Goal: Task Accomplishment & Management: Manage account settings

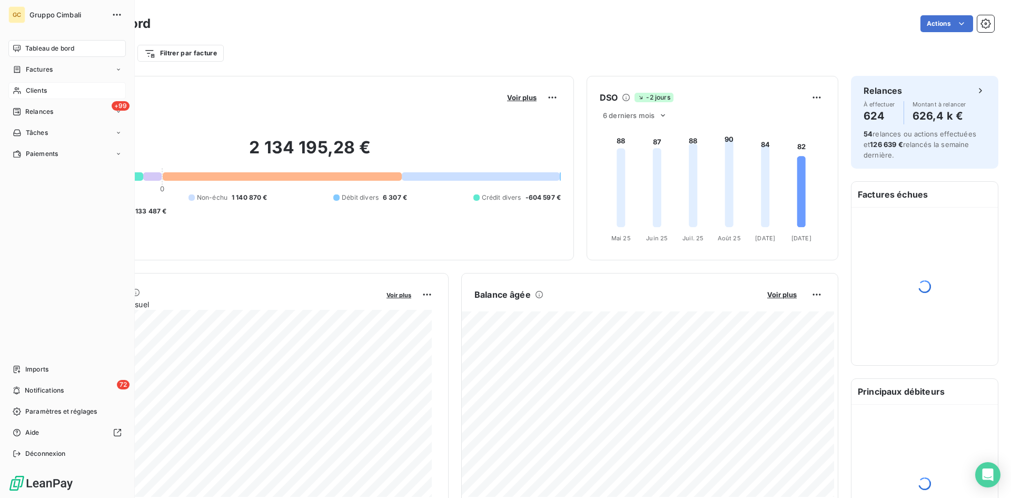
click at [33, 92] on span "Clients" at bounding box center [36, 90] width 21 height 9
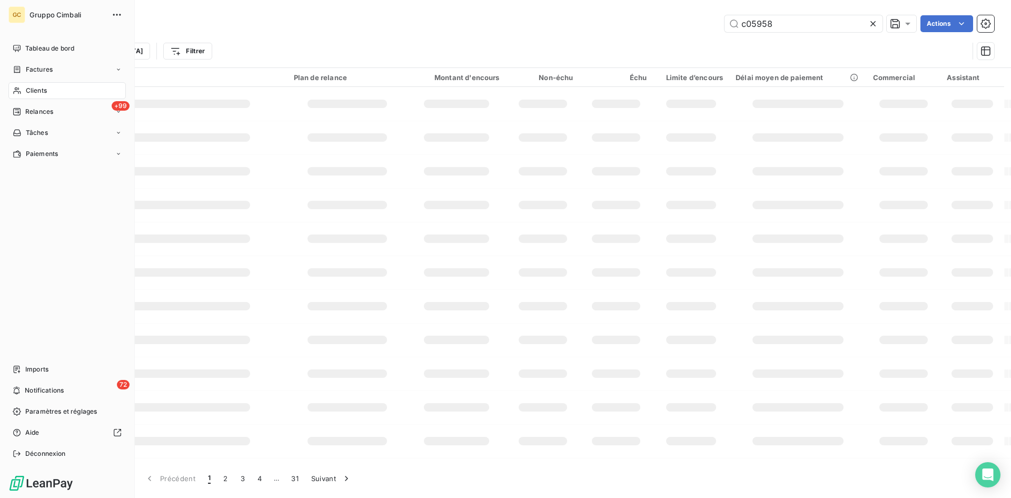
type input "c05958"
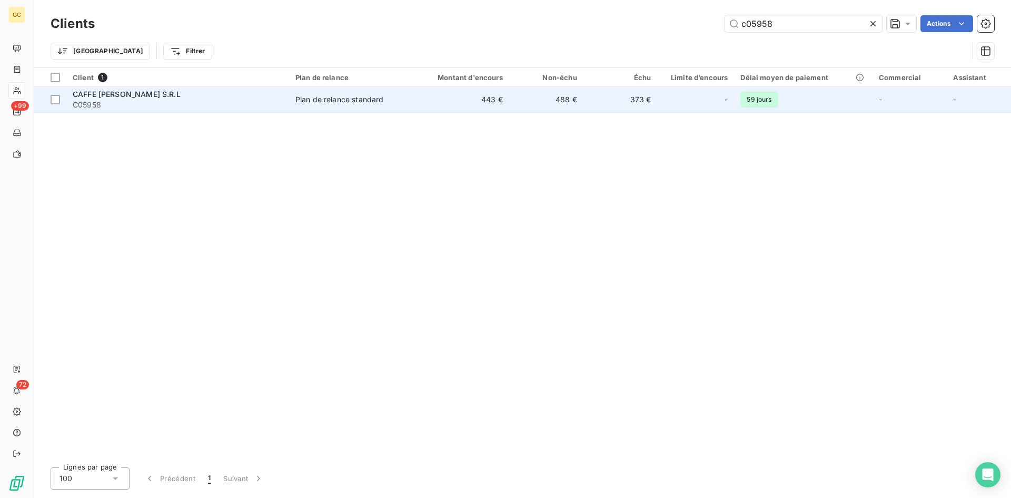
click at [120, 97] on span "CAFFE [PERSON_NAME] S.R.L" at bounding box center [127, 94] width 108 height 9
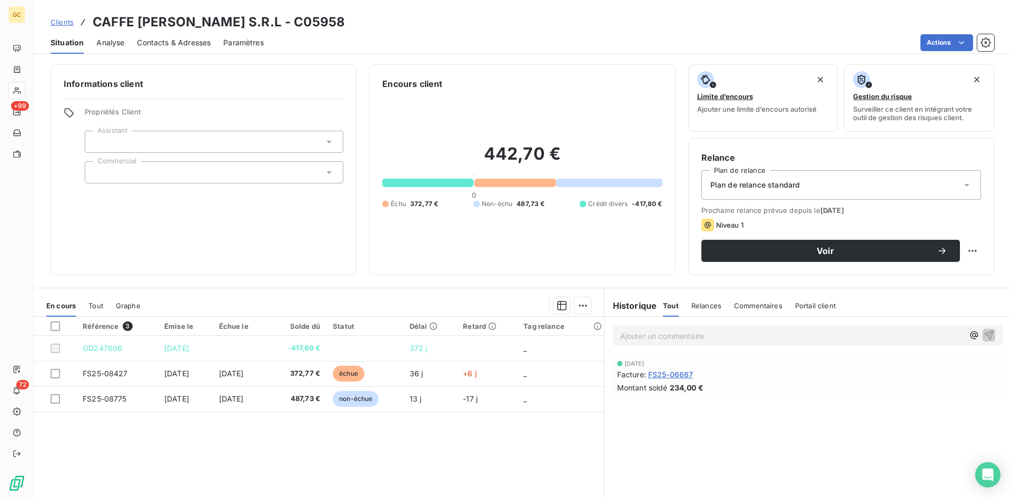
click at [155, 45] on span "Contacts & Adresses" at bounding box center [174, 42] width 74 height 11
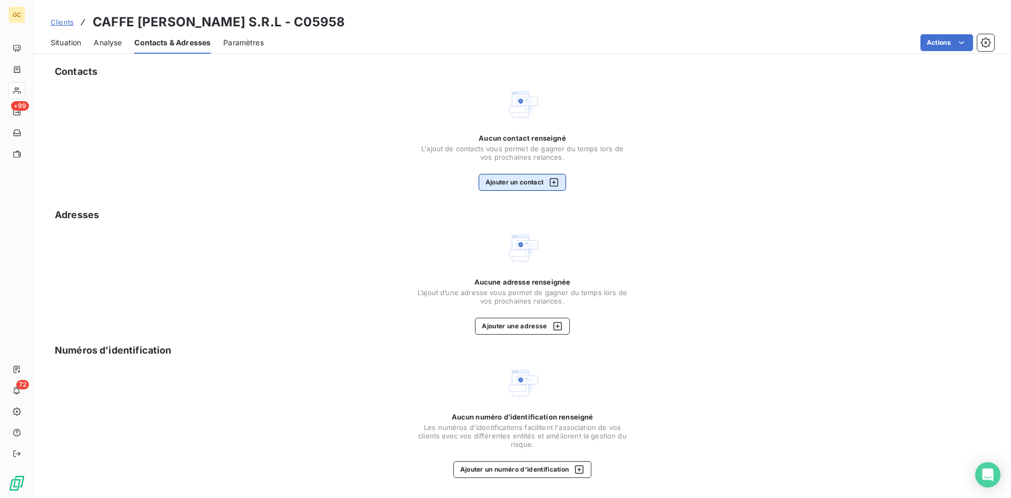
click at [505, 186] on button "Ajouter un contact" at bounding box center [523, 182] width 88 height 17
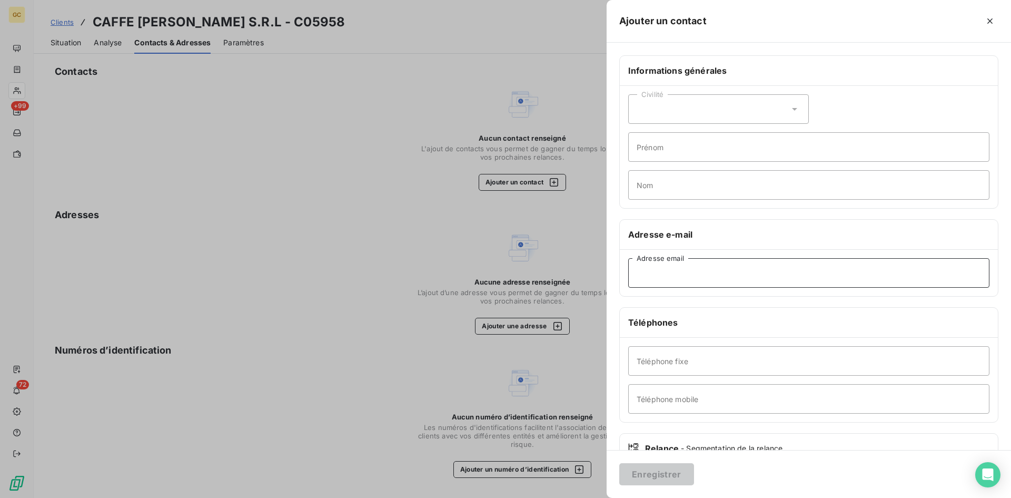
paste input "[EMAIL_ADDRESS][DOMAIN_NAME]"
type input "[EMAIL_ADDRESS][DOMAIN_NAME]"
click at [669, 477] on button "Enregistrer" at bounding box center [656, 474] width 75 height 22
